Goal: Answer question/provide support

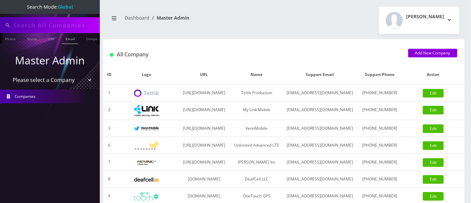
type input "8454455850"
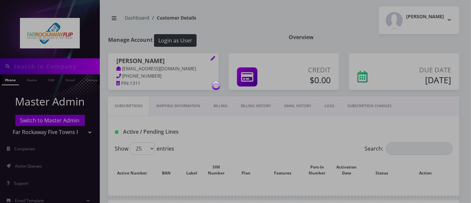
type input "9295593329"
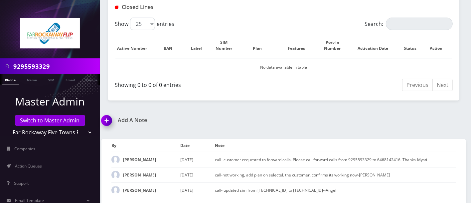
scroll to position [293, 0]
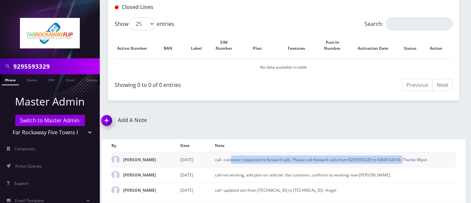
drag, startPoint x: 236, startPoint y: 151, endPoint x: 403, endPoint y: 158, distance: 166.4
click at [402, 158] on td "call- customer requested to forward calls. Please call forward calls from 92955…" at bounding box center [335, 159] width 241 height 15
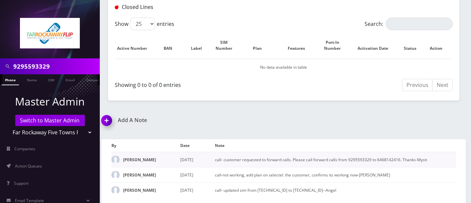
click at [407, 158] on td "call- customer requested to forward calls. Please call forward calls from 92955…" at bounding box center [335, 159] width 241 height 15
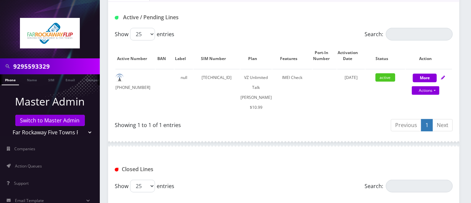
drag, startPoint x: 68, startPoint y: 65, endPoint x: 0, endPoint y: 63, distance: 68.2
click at [0, 63] on div "9295593329" at bounding box center [50, 67] width 100 height 16
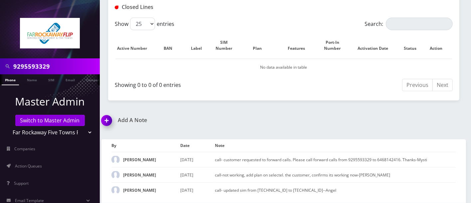
drag, startPoint x: 106, startPoint y: 114, endPoint x: 120, endPoint y: 128, distance: 19.7
click at [105, 114] on img at bounding box center [108, 123] width 20 height 20
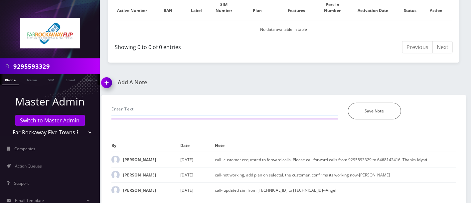
click at [159, 103] on input "text" at bounding box center [224, 109] width 226 height 13
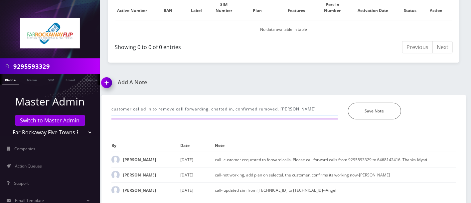
type input "customer called in to remove call forwarding, chatted in, confirmed removed. [P…"
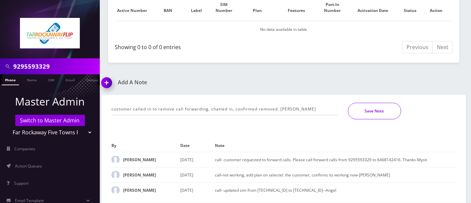
click at [362, 103] on button "Save Note" at bounding box center [374, 111] width 53 height 17
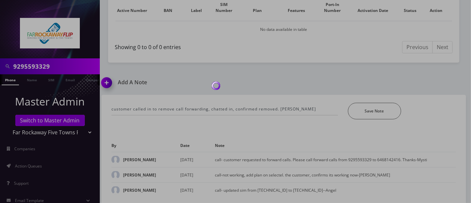
scroll to position [316, 0]
